Goal: Transaction & Acquisition: Purchase product/service

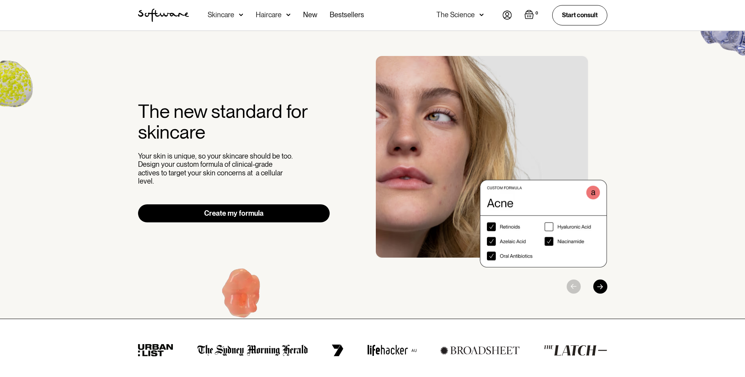
click at [227, 13] on div "Skincare" at bounding box center [221, 15] width 27 height 8
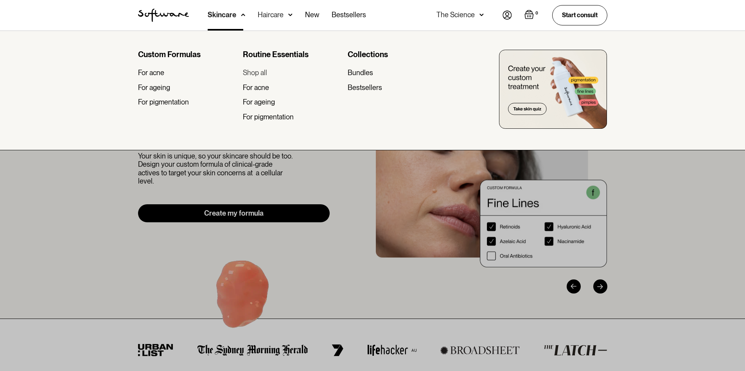
click at [263, 72] on div "Shop all" at bounding box center [255, 72] width 24 height 9
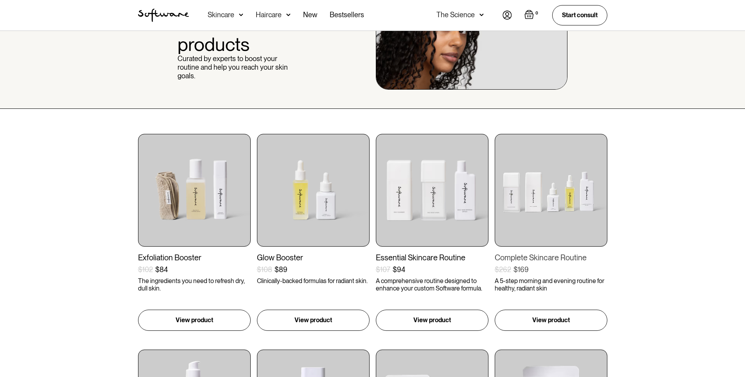
scroll to position [78, 0]
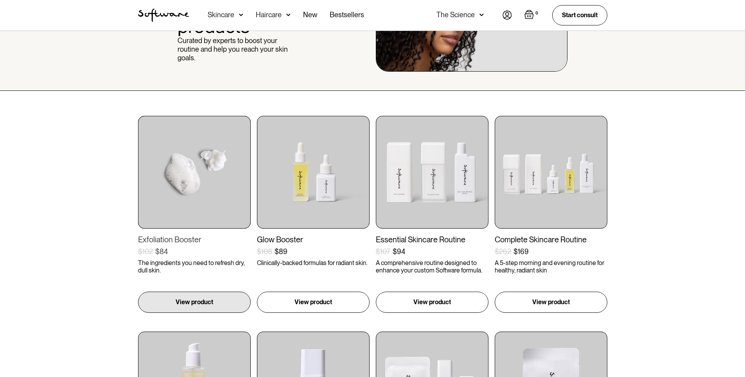
click at [179, 191] on img at bounding box center [194, 172] width 113 height 113
